Goal: Transaction & Acquisition: Purchase product/service

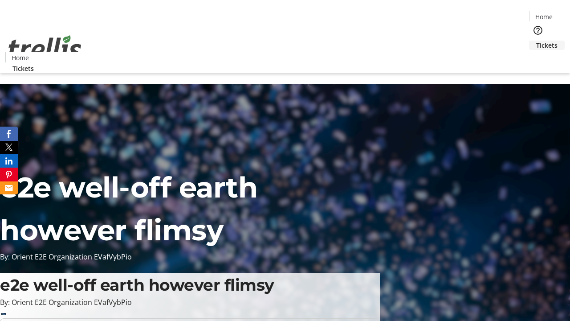
click at [537, 41] on span "Tickets" at bounding box center [547, 45] width 21 height 9
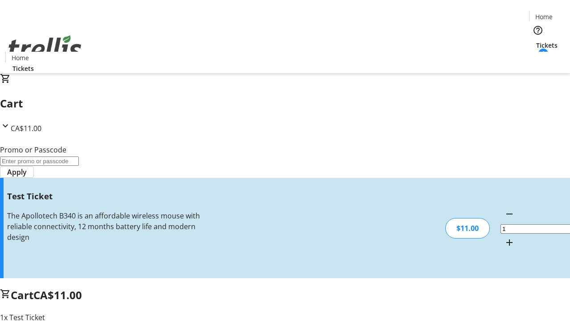
type input "UNLOCK"
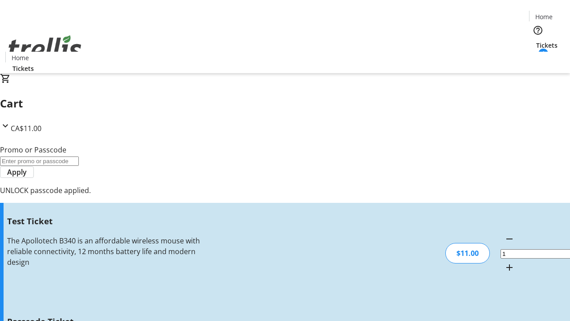
type input "5"
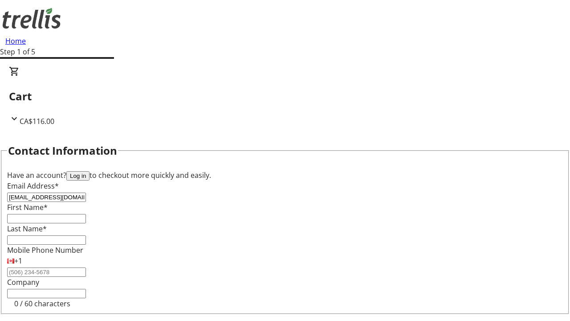
type input "[EMAIL_ADDRESS][DOMAIN_NAME]"
type input "[PERSON_NAME]"
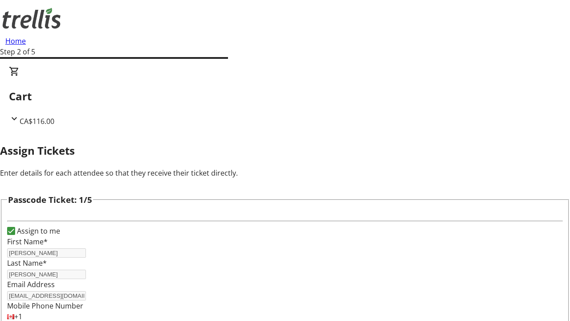
type input "[PERSON_NAME]"
type input "Judge"
type input "[PERSON_NAME]"
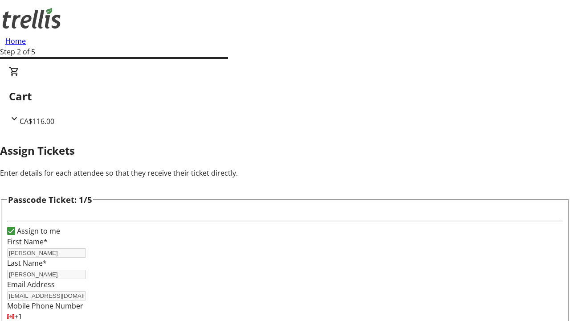
scroll to position [867, 0]
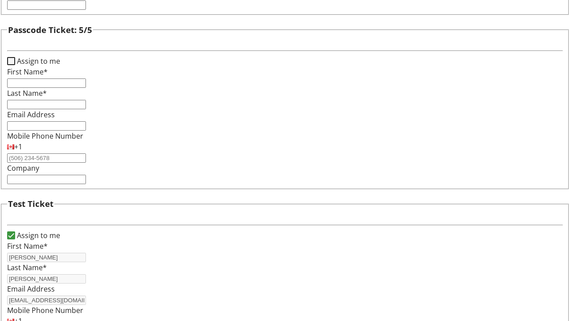
type input "[PERSON_NAME]"
click at [15, 65] on input "Assign to me" at bounding box center [11, 61] width 8 height 8
checkbox input "true"
type input "[PERSON_NAME]"
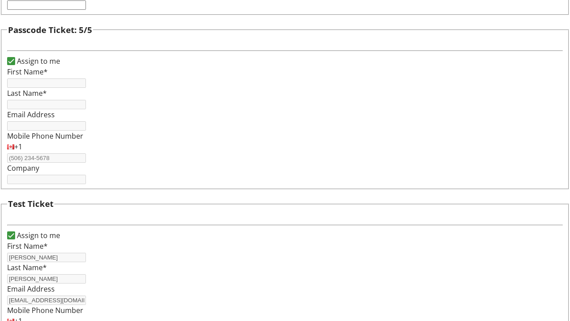
type input "[PERSON_NAME]"
type input "[EMAIL_ADDRESS][DOMAIN_NAME]"
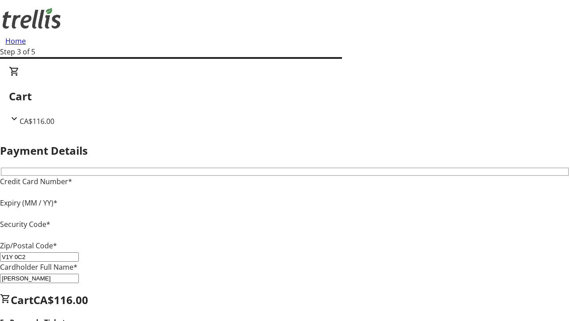
type input "V1Y 0C2"
